Goal: Navigation & Orientation: Find specific page/section

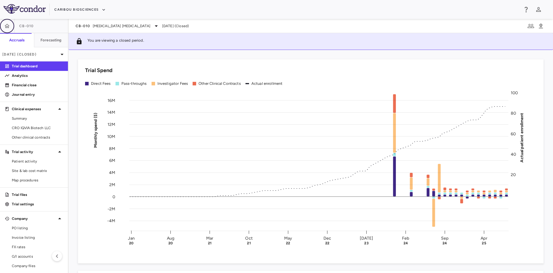
click at [10, 26] on button "button" at bounding box center [7, 26] width 14 height 14
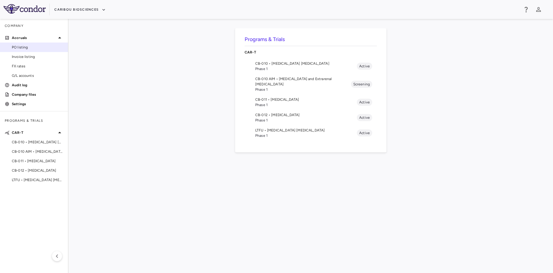
click at [43, 49] on span "PO listing" at bounding box center [37, 47] width 51 height 5
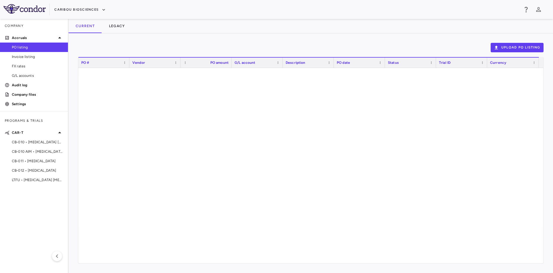
scroll to position [2906, 0]
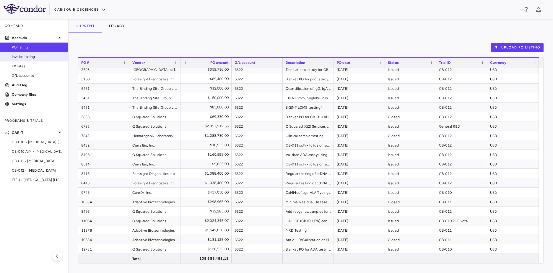
click at [46, 58] on span "Invoice listing" at bounding box center [37, 56] width 51 height 5
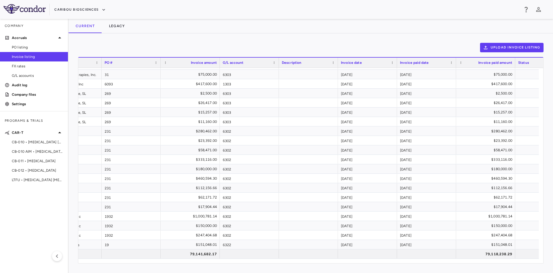
scroll to position [0, 116]
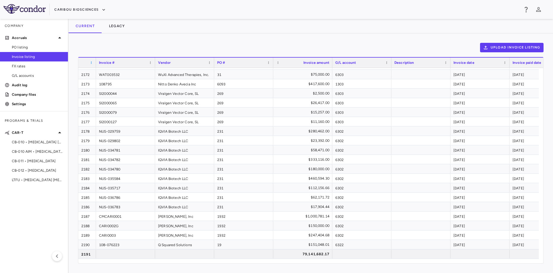
click at [91, 62] on span at bounding box center [92, 63] width 4 height 4
click at [115, 71] on span "Sort Ascending" at bounding box center [118, 72] width 44 height 8
click at [92, 60] on div "1" at bounding box center [87, 63] width 12 height 10
click at [91, 61] on span at bounding box center [92, 63] width 4 height 4
click at [122, 73] on span "Sort Descending" at bounding box center [118, 72] width 44 height 8
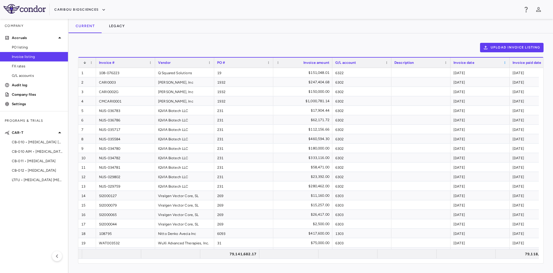
click at [505, 61] on span at bounding box center [505, 63] width 4 height 4
click at [506, 78] on span "Sort Descending" at bounding box center [515, 80] width 44 height 8
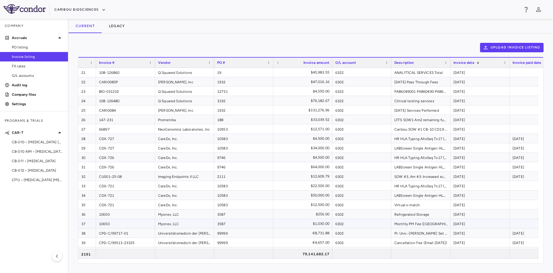
scroll to position [207, 0]
